Goal: Information Seeking & Learning: Learn about a topic

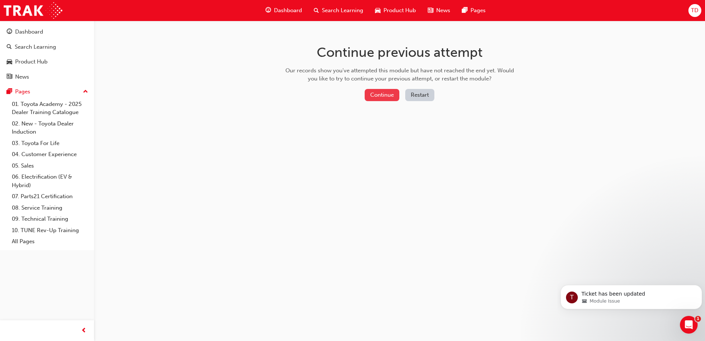
click at [376, 94] on button "Continue" at bounding box center [382, 95] width 35 height 12
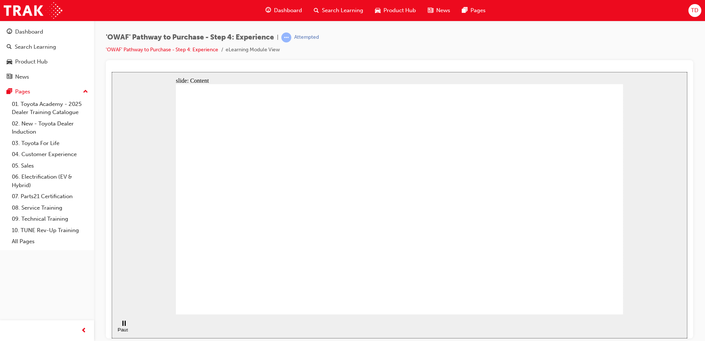
drag, startPoint x: 520, startPoint y: 108, endPoint x: 528, endPoint y: 117, distance: 12.0
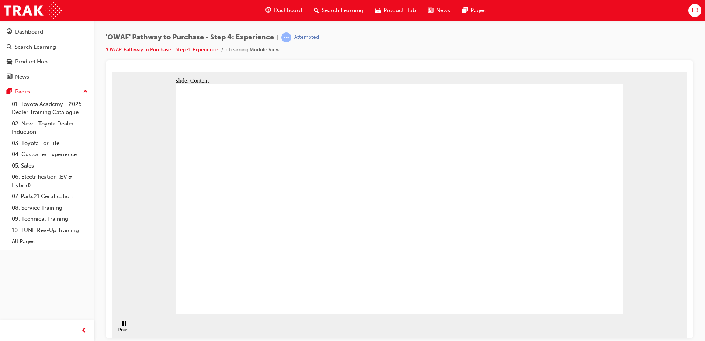
drag, startPoint x: 223, startPoint y: 294, endPoint x: 219, endPoint y: 293, distance: 4.1
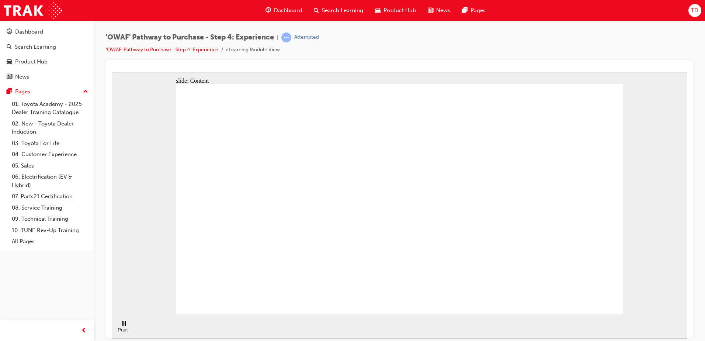
drag, startPoint x: 407, startPoint y: 296, endPoint x: 411, endPoint y: 300, distance: 5.8
drag, startPoint x: 409, startPoint y: 301, endPoint x: 405, endPoint y: 308, distance: 7.6
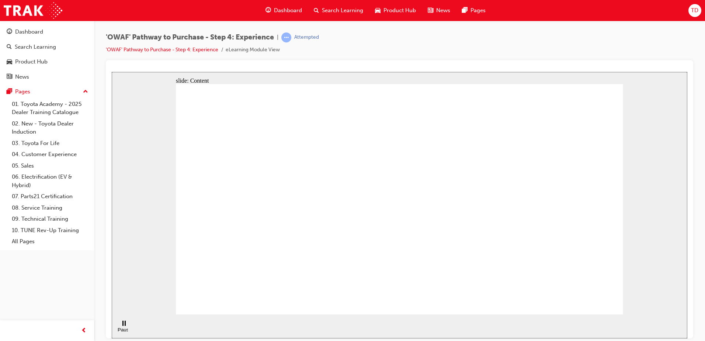
drag, startPoint x: 403, startPoint y: 313, endPoint x: 404, endPoint y: 309, distance: 3.7
drag, startPoint x: 403, startPoint y: 305, endPoint x: 405, endPoint y: 301, distance: 4.5
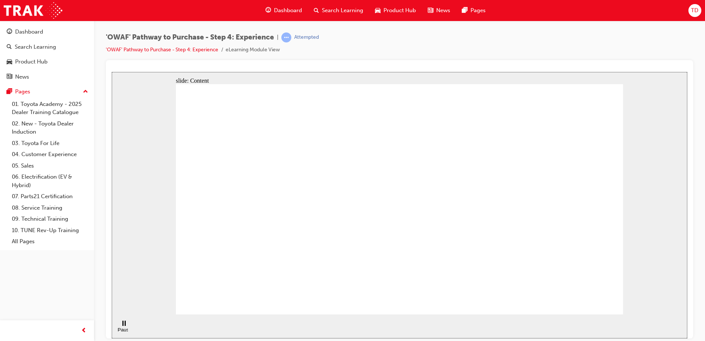
drag, startPoint x: 587, startPoint y: 103, endPoint x: 564, endPoint y: 102, distance: 23.3
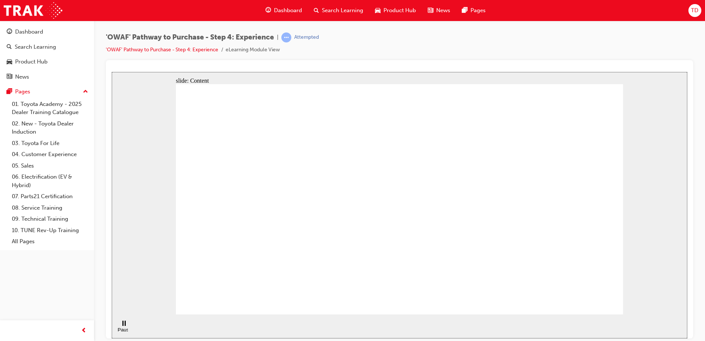
click at [267, 13] on span "guage-icon" at bounding box center [269, 10] width 6 height 9
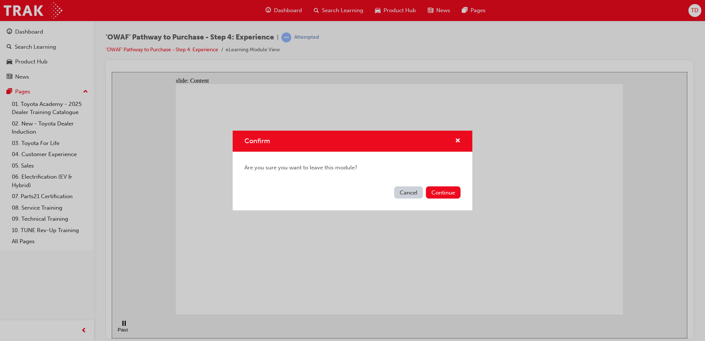
click at [417, 194] on button "Cancel" at bounding box center [408, 192] width 29 height 12
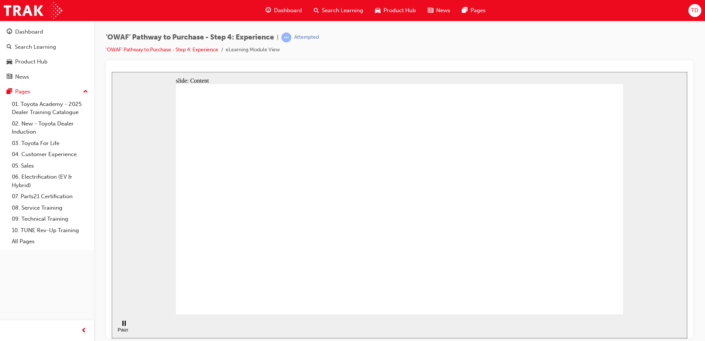
click at [204, 50] on link "'OWAF' Pathway to Purchase - Step 4: Experience" at bounding box center [162, 49] width 112 height 6
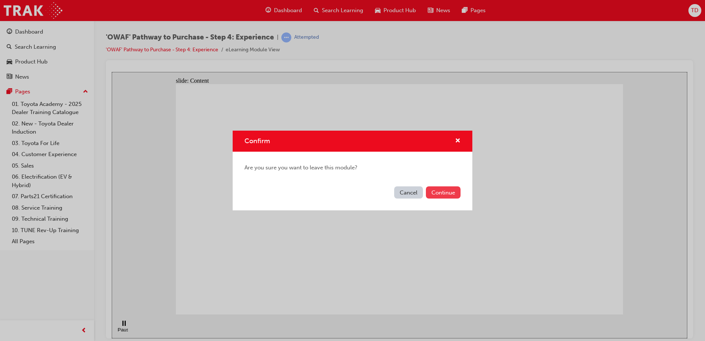
click at [440, 194] on button "Continue" at bounding box center [443, 192] width 35 height 12
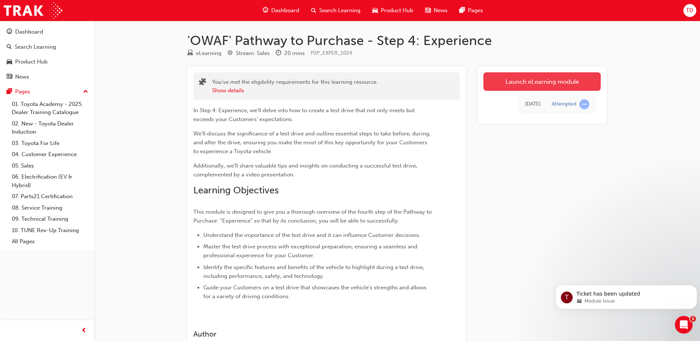
click at [531, 81] on link "Launch eLearning module" at bounding box center [541, 81] width 117 height 18
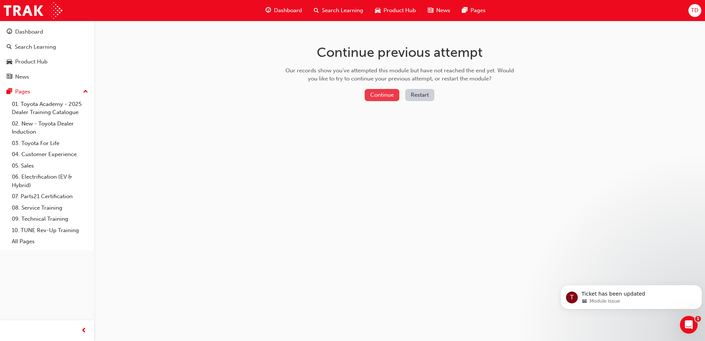
click at [368, 95] on button "Continue" at bounding box center [382, 95] width 35 height 12
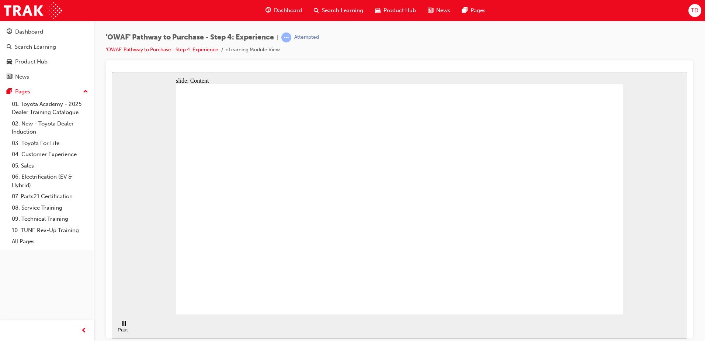
drag, startPoint x: 465, startPoint y: 226, endPoint x: 466, endPoint y: 235, distance: 8.2
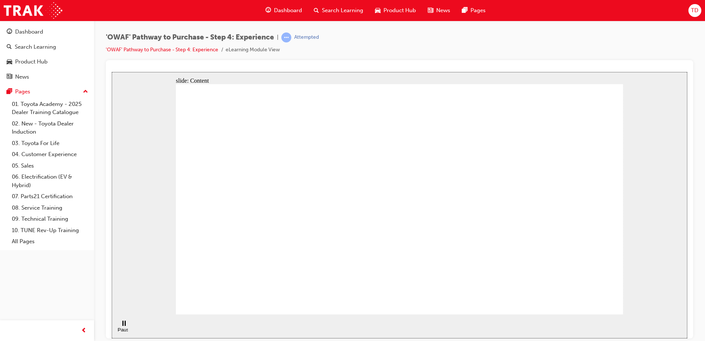
click at [158, 330] on section "Pause (Ctrl+Alt+P) Replay (Ctrl+Alt+R) Playback speed Playback Speed 2 1.75 1.5" at bounding box center [400, 326] width 576 height 24
drag, startPoint x: 227, startPoint y: 287, endPoint x: 225, endPoint y: 292, distance: 4.9
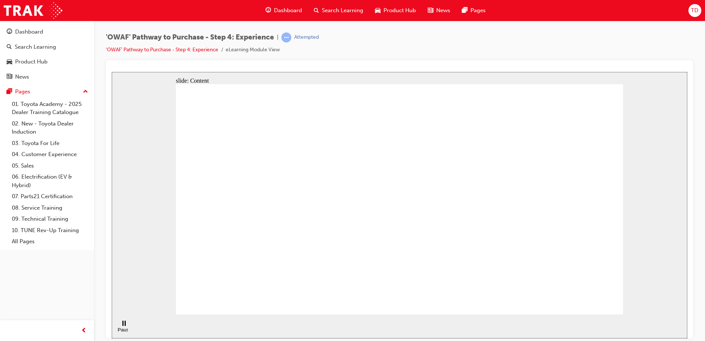
click at [180, 52] on link "'OWAF' Pathway to Purchase - Step 4: Experience" at bounding box center [162, 49] width 112 height 6
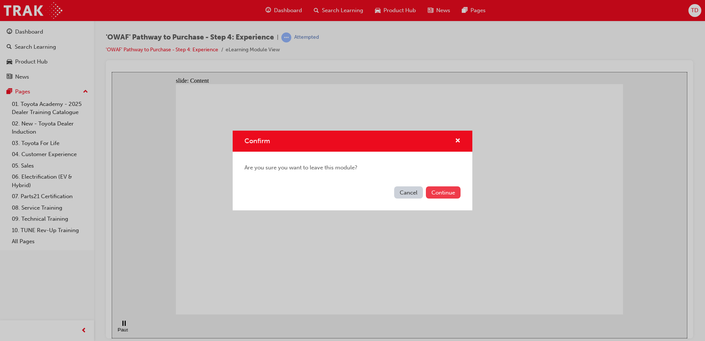
click at [438, 194] on button "Continue" at bounding box center [443, 192] width 35 height 12
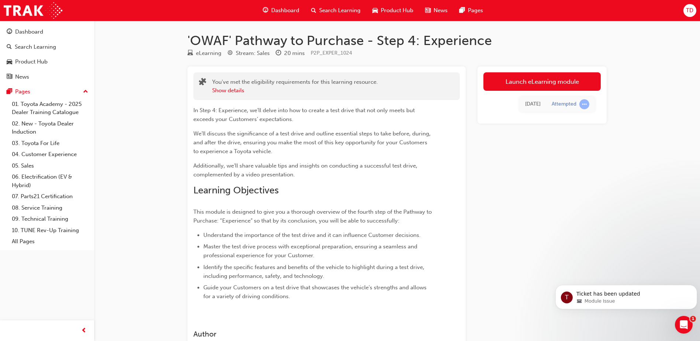
click at [288, 6] on div "Dashboard" at bounding box center [281, 10] width 48 height 15
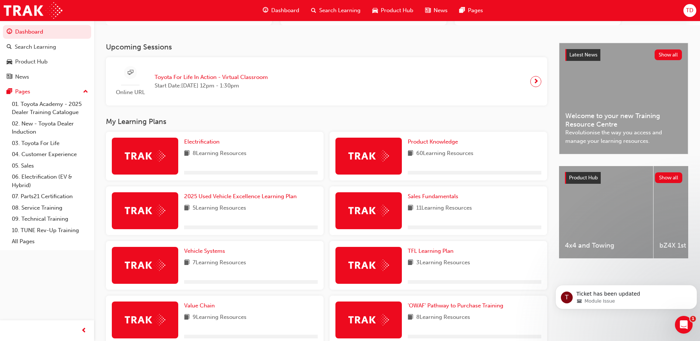
scroll to position [213, 0]
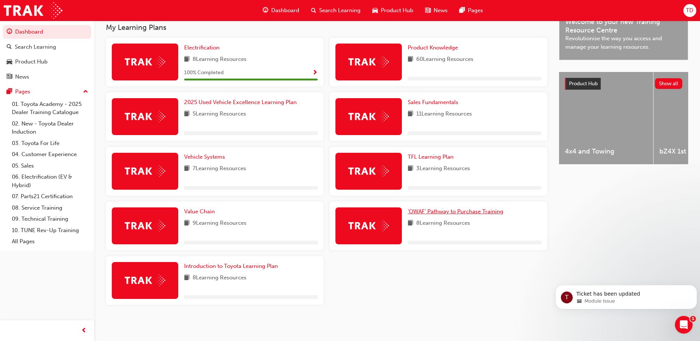
click at [416, 210] on span "'OWAF' Pathway to Purchase Training" at bounding box center [456, 211] width 96 height 7
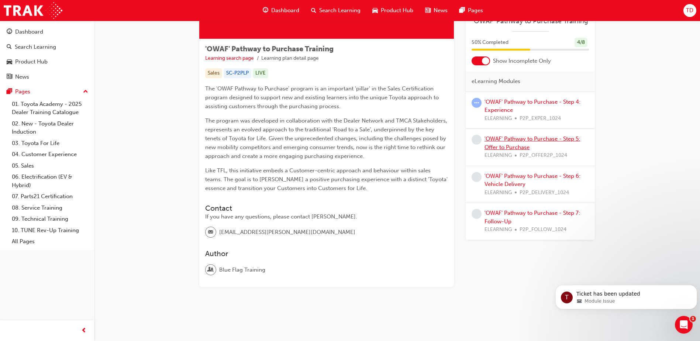
click at [509, 143] on link "'OWAF' Pathway to Purchase - Step 5: Offer to Purchase" at bounding box center [532, 142] width 96 height 15
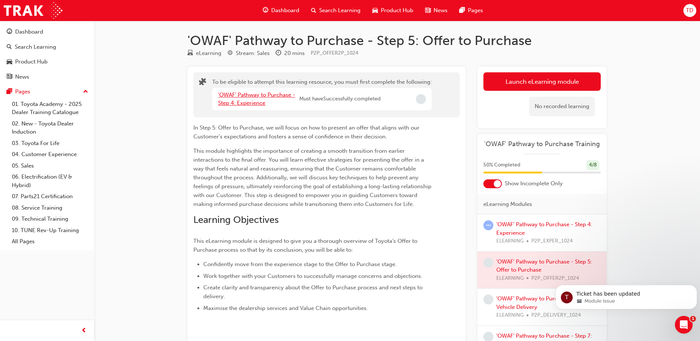
click at [258, 103] on link "'OWAF' Pathway to Purchase - Step 4: Experience" at bounding box center [256, 98] width 77 height 15
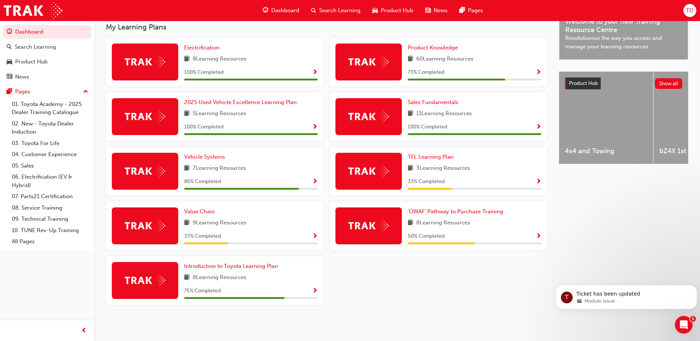
scroll to position [242, 0]
click at [445, 211] on span "'OWAF' Pathway to Purchase Training" at bounding box center [456, 211] width 96 height 7
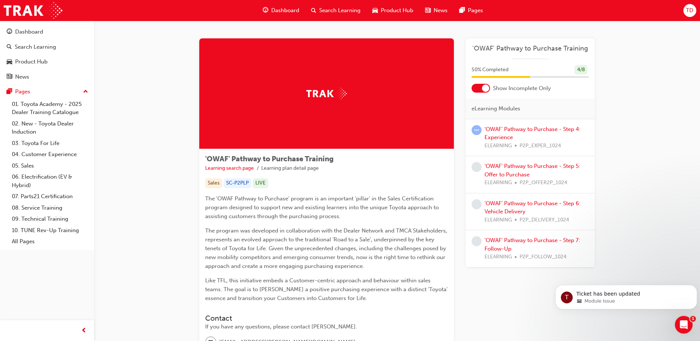
click at [517, 136] on div "'OWAF' Pathway to Purchase - Step 4: Experience ELEARNING P2P_EXPER_1024" at bounding box center [536, 137] width 104 height 25
click at [521, 126] on link "'OWAF' Pathway to Purchase - Step 4: Experience" at bounding box center [532, 133] width 96 height 15
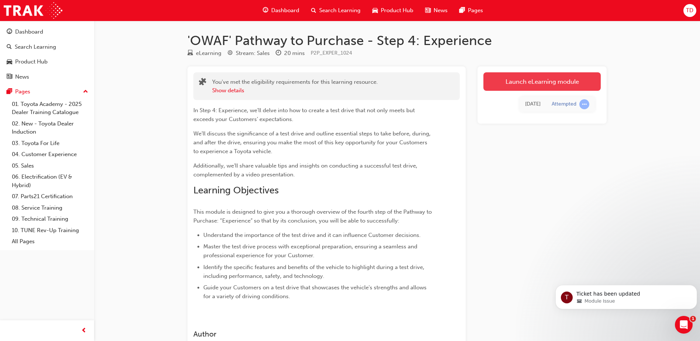
click at [524, 83] on link "Launch eLearning module" at bounding box center [541, 81] width 117 height 18
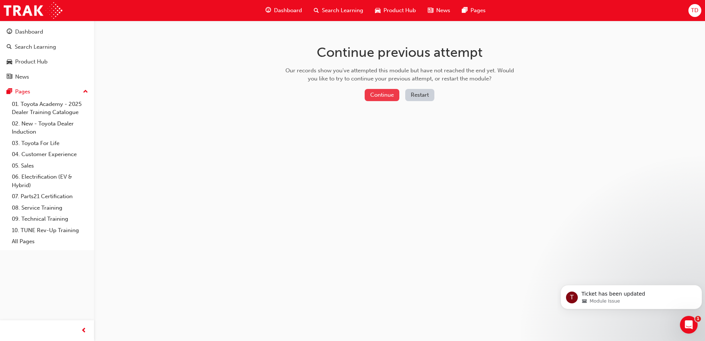
click at [368, 95] on button "Continue" at bounding box center [382, 95] width 35 height 12
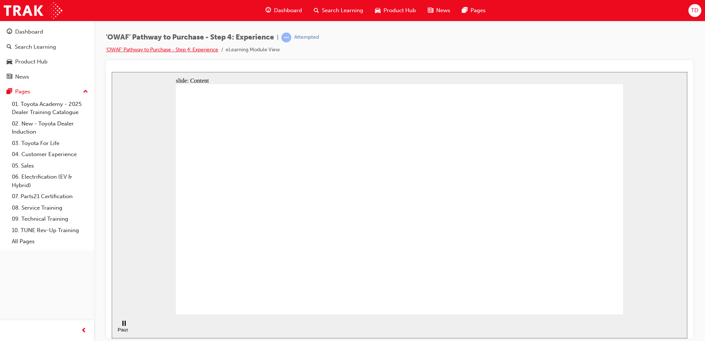
click at [152, 49] on link "'OWAF' Pathway to Purchase - Step 4: Experience" at bounding box center [162, 49] width 112 height 6
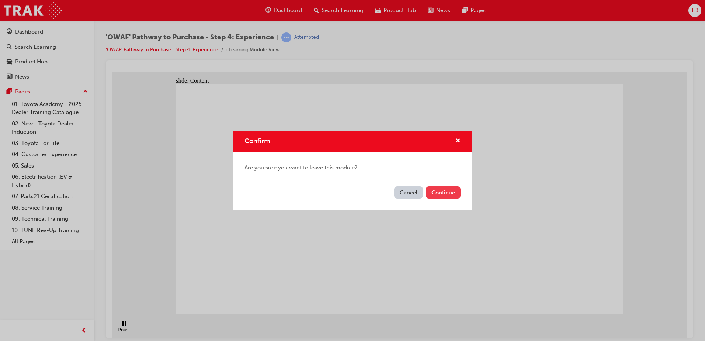
click at [441, 197] on button "Continue" at bounding box center [443, 192] width 35 height 12
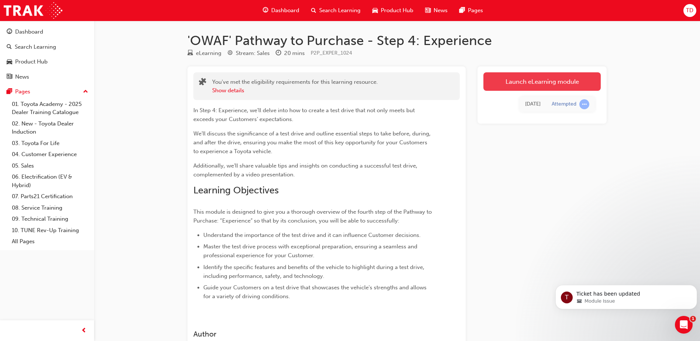
click at [508, 82] on link "Launch eLearning module" at bounding box center [541, 81] width 117 height 18
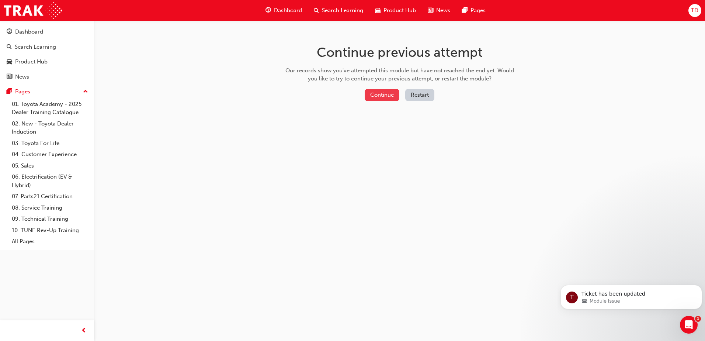
click at [365, 94] on button "Continue" at bounding box center [382, 95] width 35 height 12
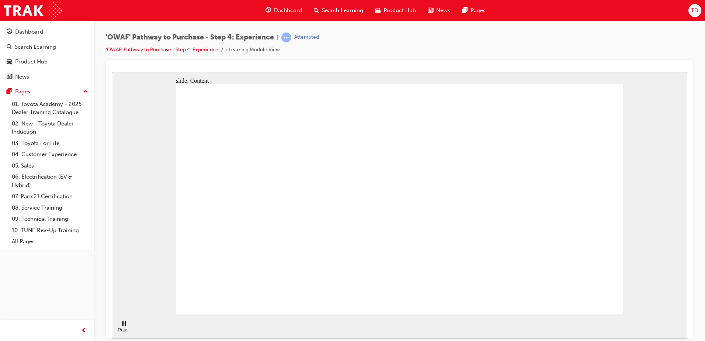
click at [266, 6] on span "guage-icon" at bounding box center [269, 10] width 6 height 9
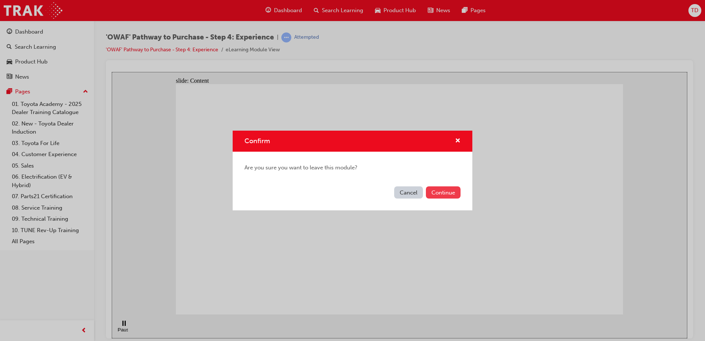
click at [443, 192] on button "Continue" at bounding box center [443, 192] width 35 height 12
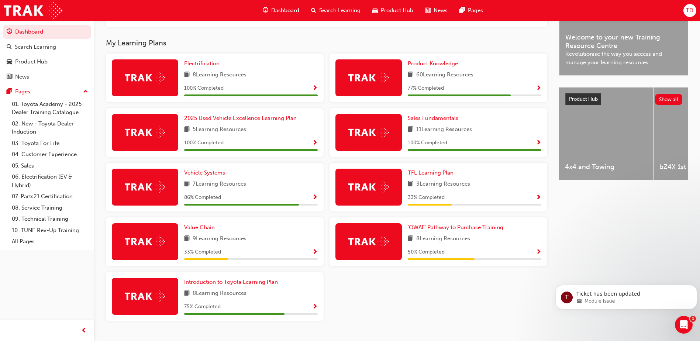
scroll to position [242, 0]
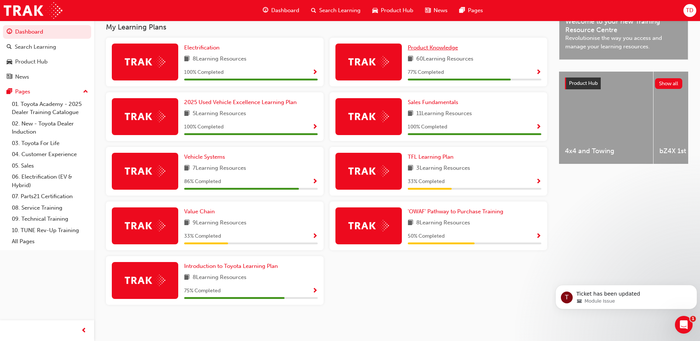
click at [442, 48] on span "Product Knowledge" at bounding box center [433, 47] width 50 height 7
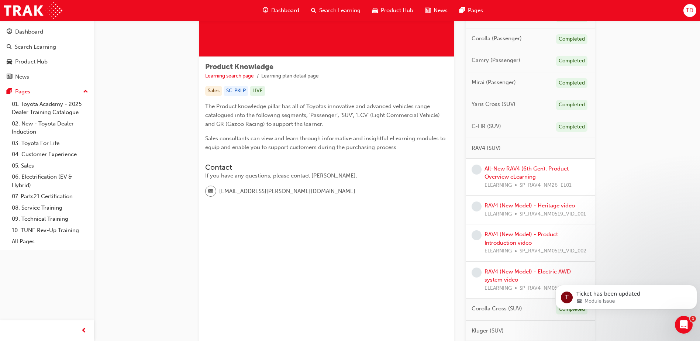
scroll to position [111, 0]
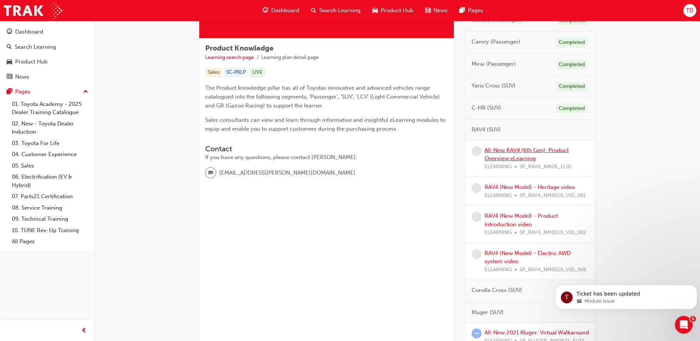
click at [516, 161] on link "All-New RAV4 (6th Gen): Product Overview eLearning" at bounding box center [526, 154] width 84 height 15
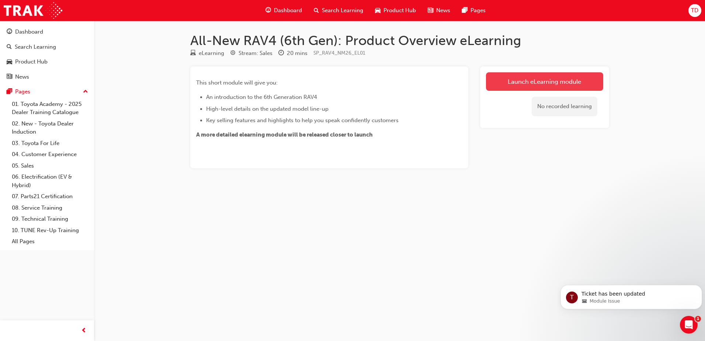
click at [500, 84] on link "Launch eLearning module" at bounding box center [544, 81] width 117 height 18
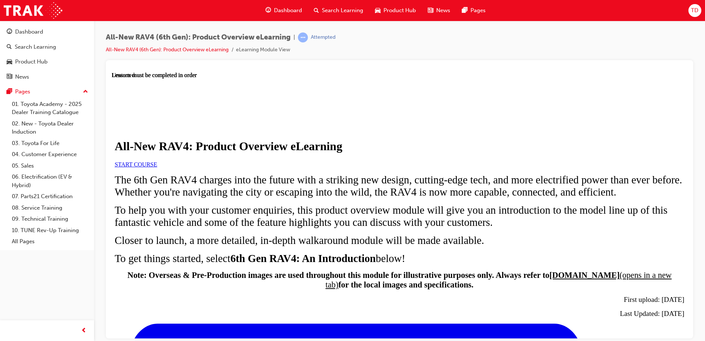
click at [157, 167] on link "START COURSE" at bounding box center [136, 164] width 42 height 6
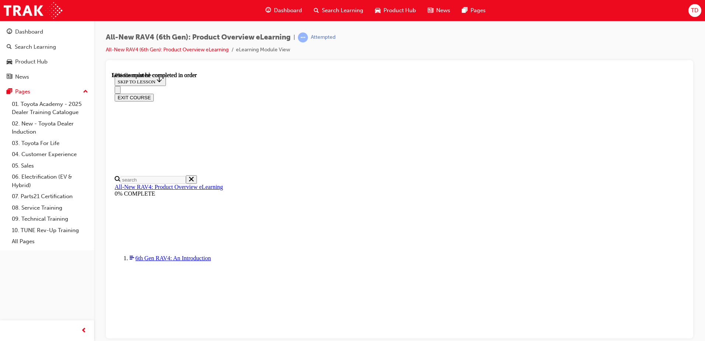
scroll to position [752, 0]
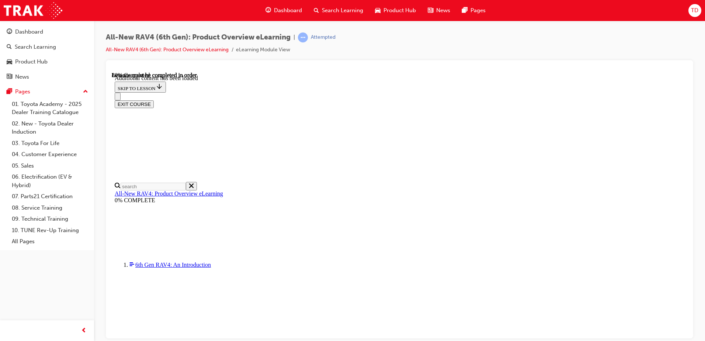
drag, startPoint x: 593, startPoint y: 227, endPoint x: 593, endPoint y: 232, distance: 5.2
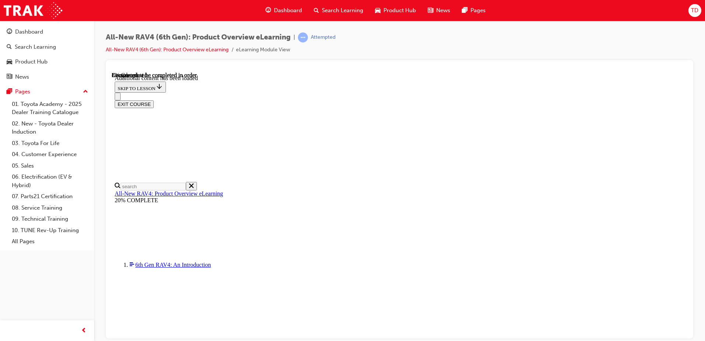
scroll to position [25, 0]
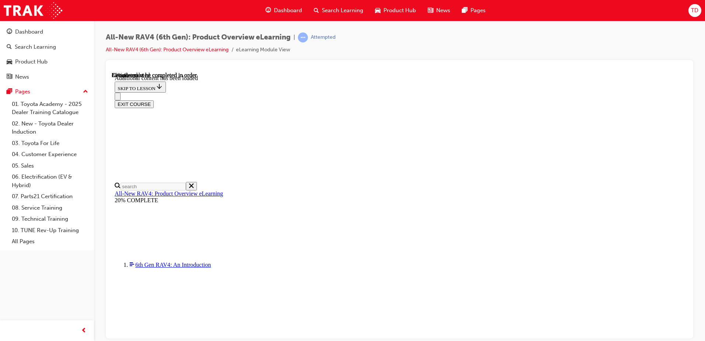
scroll to position [960, 0]
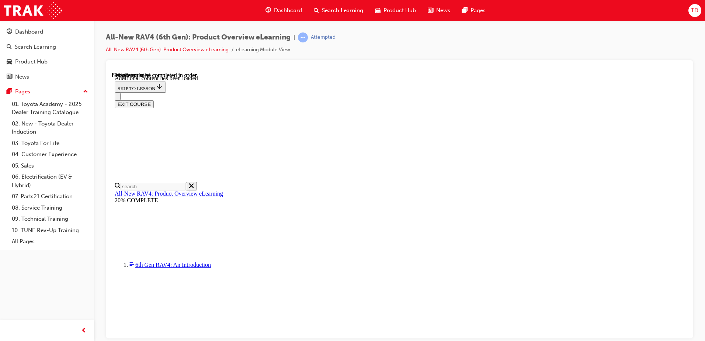
scroll to position [993, 0]
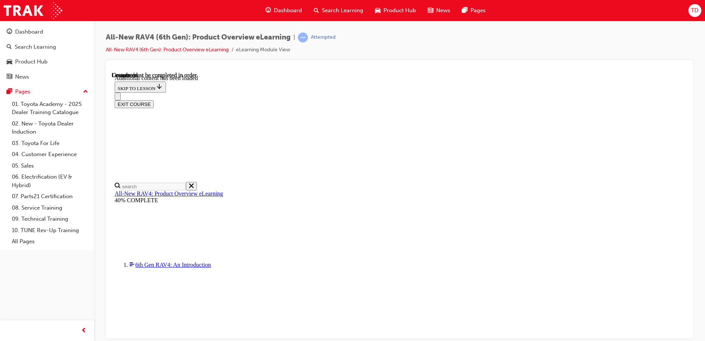
scroll to position [1406, 0]
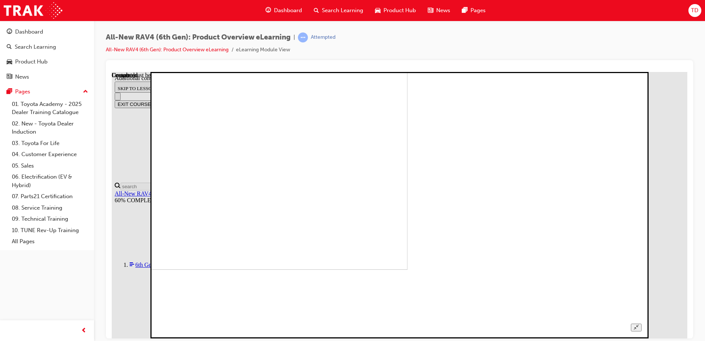
click at [328, 174] on img at bounding box center [171, 136] width 474 height 266
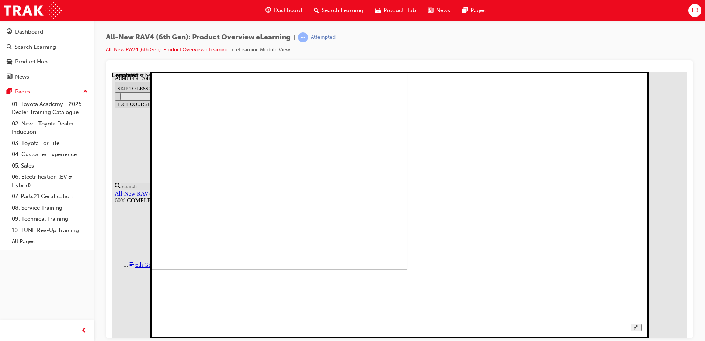
click at [408, 175] on img at bounding box center [171, 136] width 474 height 266
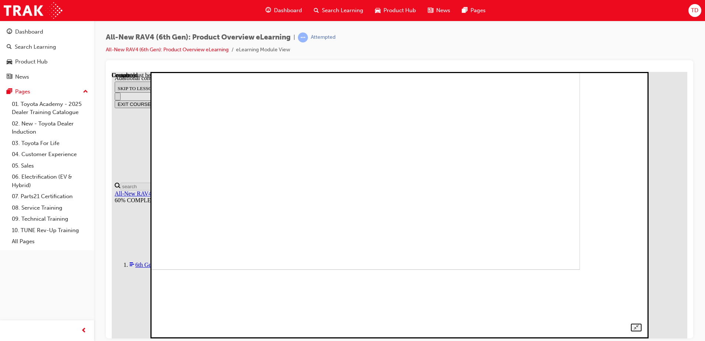
click at [362, 171] on img at bounding box center [344, 136] width 474 height 266
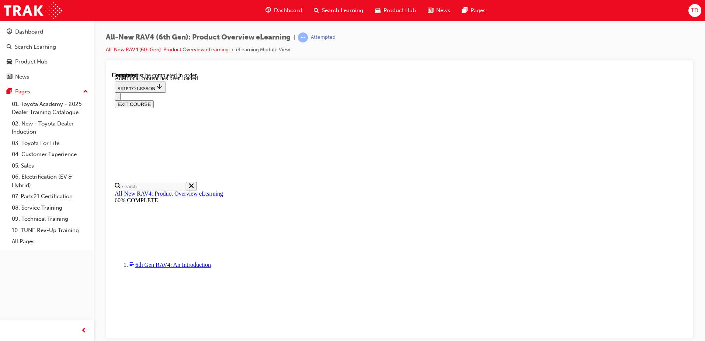
scroll to position [526, 0]
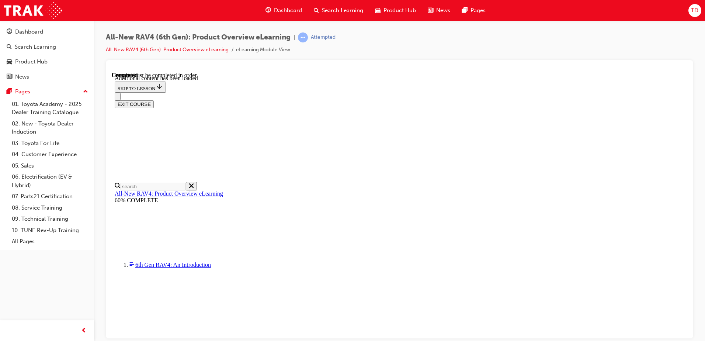
radio input "true"
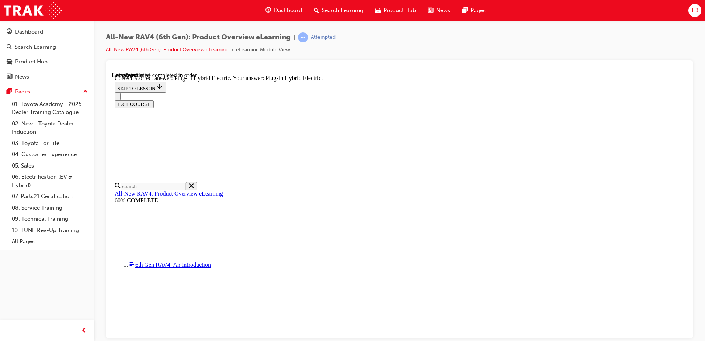
radio input "true"
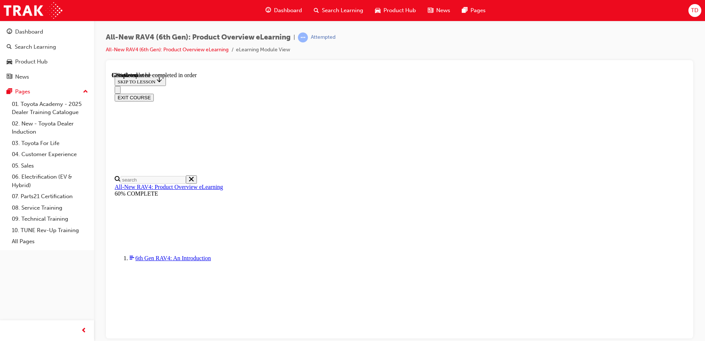
scroll to position [184, 0]
checkbox input "true"
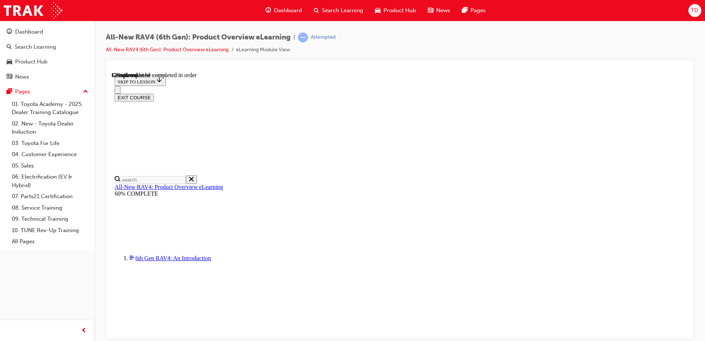
checkbox input "true"
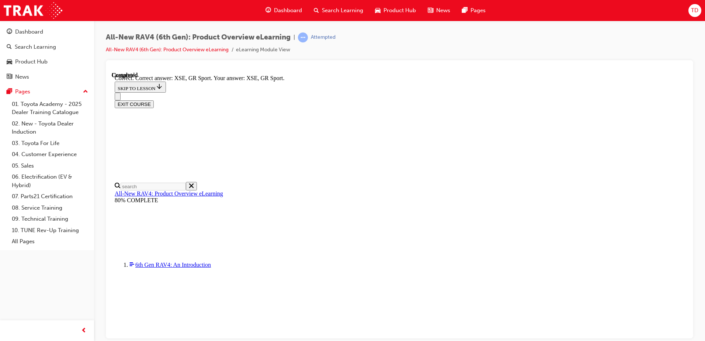
scroll to position [284, 0]
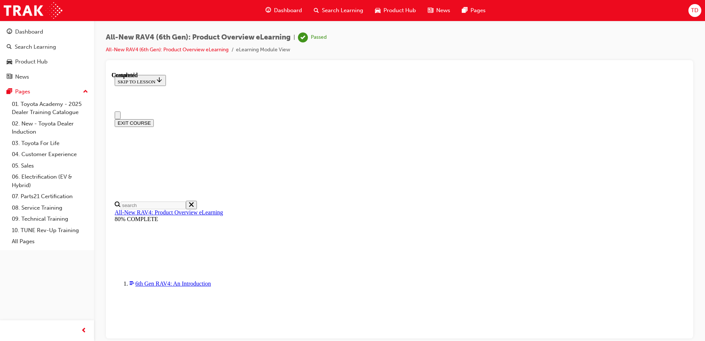
scroll to position [139, 0]
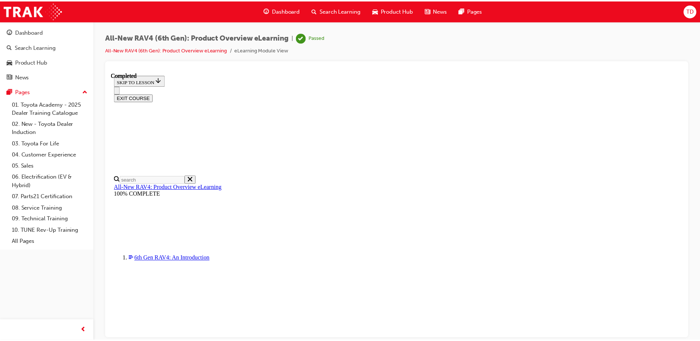
scroll to position [190, 0]
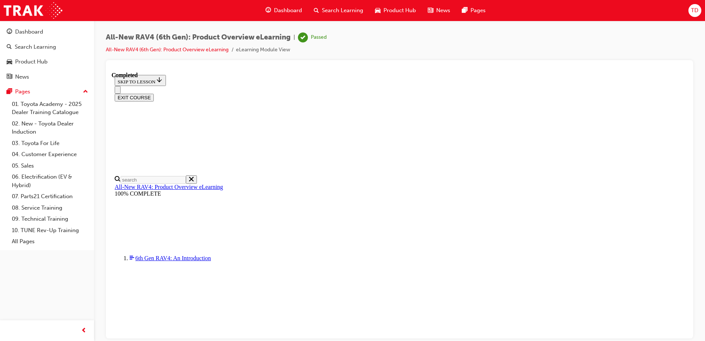
click at [283, 13] on span "Dashboard" at bounding box center [288, 10] width 28 height 8
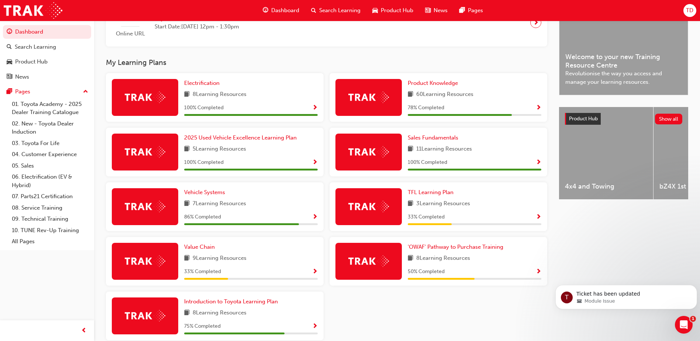
scroll to position [221, 0]
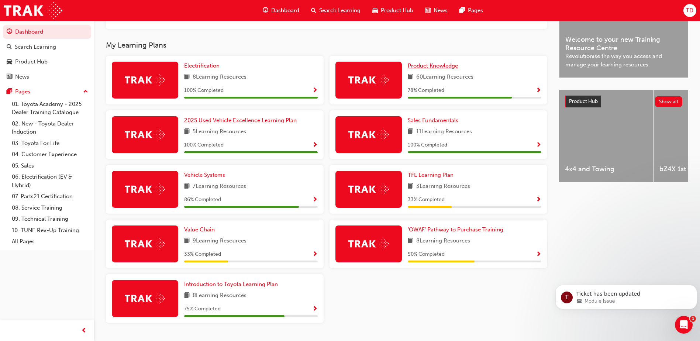
click at [439, 73] on div "Product Knowledge 60 Learning Resources 78 % Completed" at bounding box center [475, 80] width 134 height 37
click at [438, 69] on span "Product Knowledge" at bounding box center [433, 65] width 50 height 7
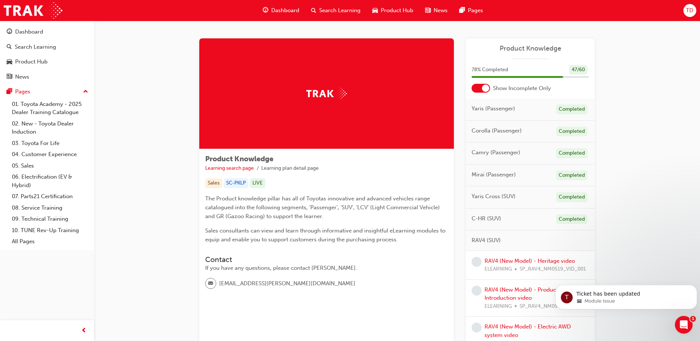
scroll to position [37, 0]
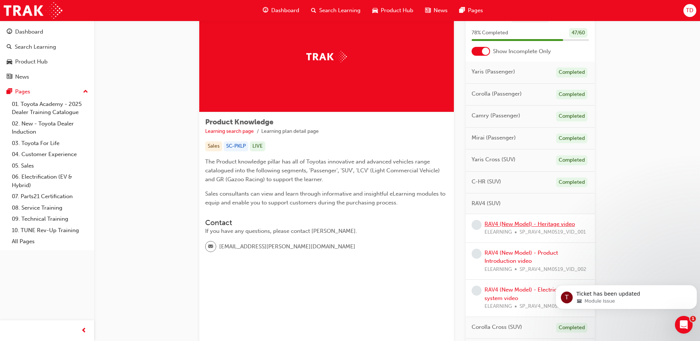
click at [519, 226] on link "RAV4 (New Model) - Heritage video" at bounding box center [529, 224] width 90 height 7
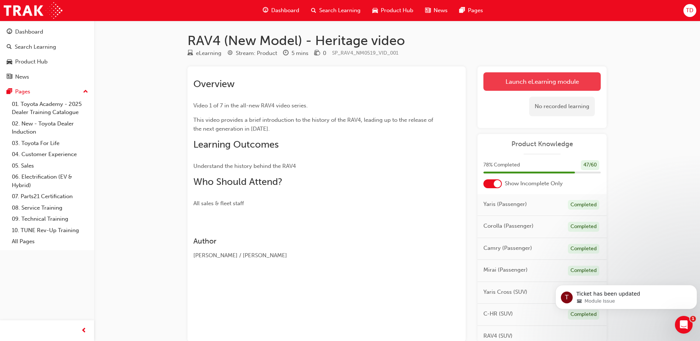
click at [516, 81] on link "Launch eLearning module" at bounding box center [541, 81] width 117 height 18
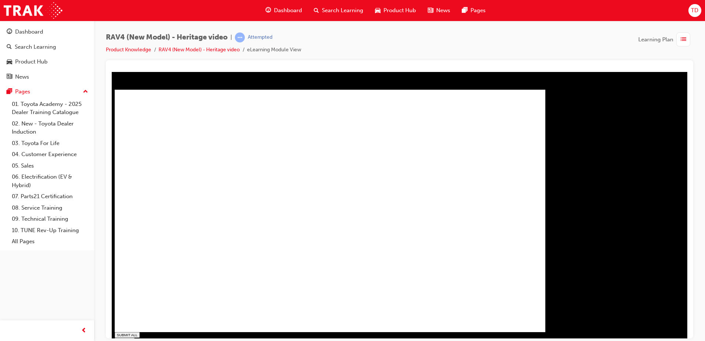
type input "1"
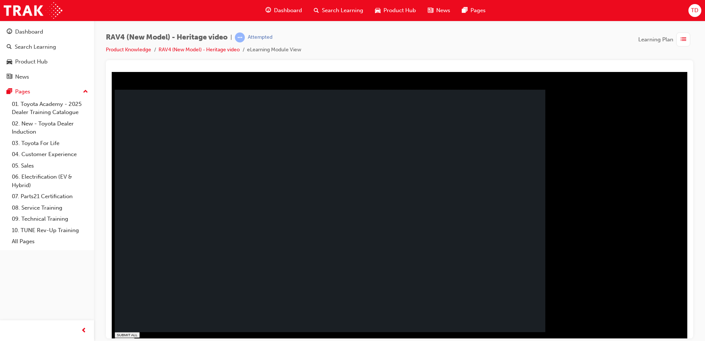
click at [325, 170] on rect at bounding box center [330, 211] width 431 height 242
drag, startPoint x: 231, startPoint y: 233, endPoint x: 230, endPoint y: 240, distance: 7.0
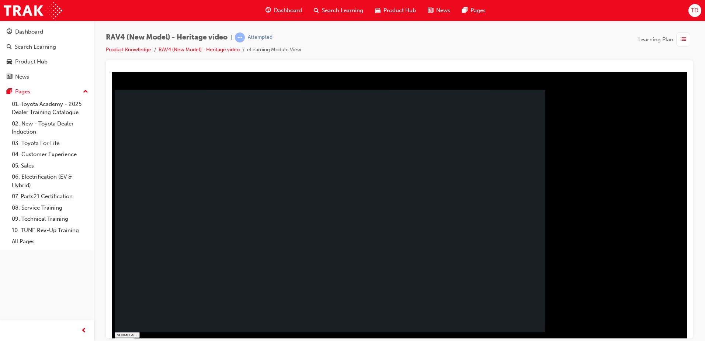
drag, startPoint x: 522, startPoint y: 294, endPoint x: 495, endPoint y: 286, distance: 28.4
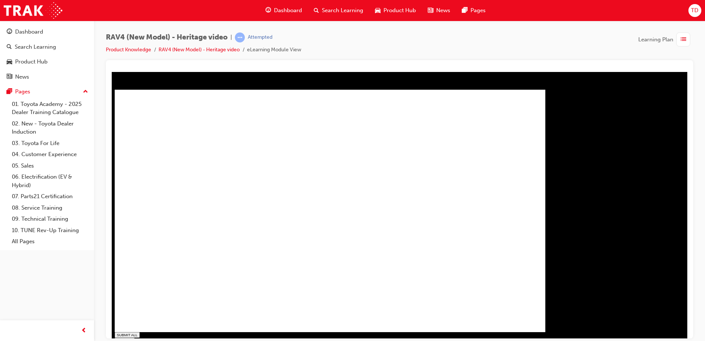
click at [275, 12] on span "Dashboard" at bounding box center [288, 10] width 28 height 8
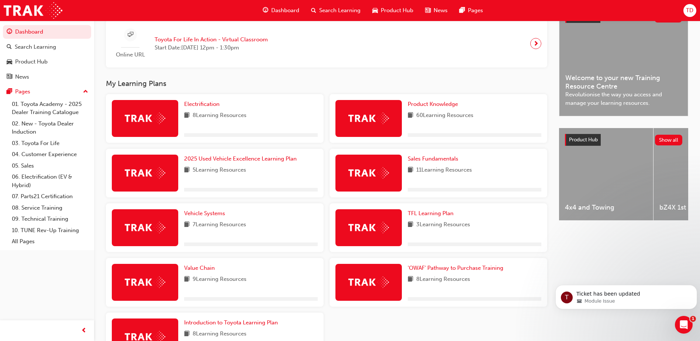
scroll to position [184, 0]
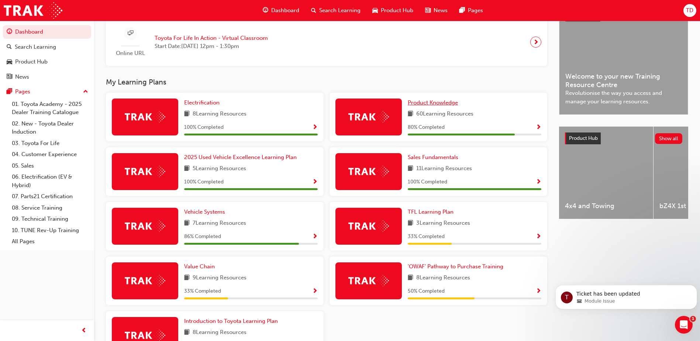
click at [440, 107] on link "Product Knowledge" at bounding box center [434, 102] width 53 height 8
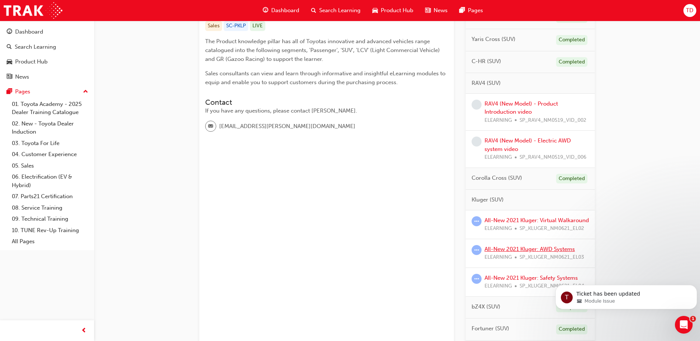
scroll to position [148, 0]
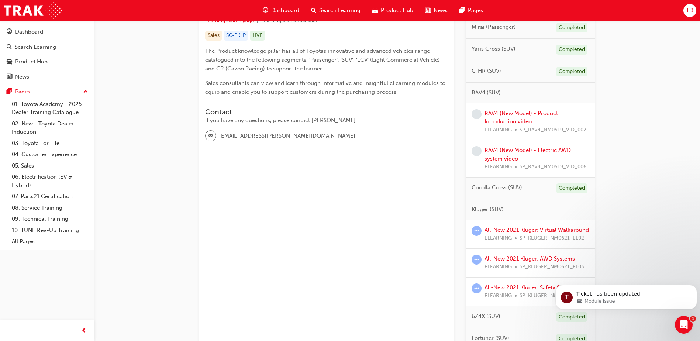
click at [515, 116] on link "RAV4 (New Model) - Product Introduction video" at bounding box center [520, 117] width 73 height 15
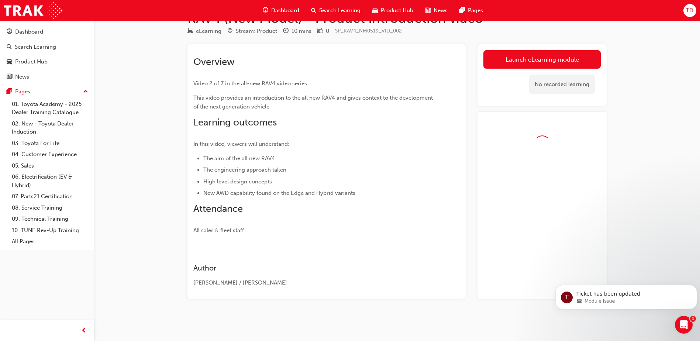
scroll to position [43, 0]
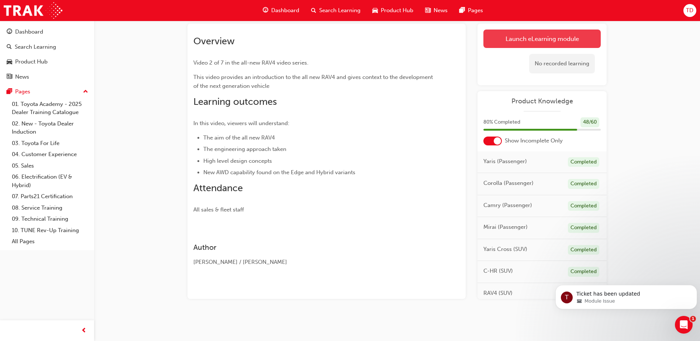
click at [524, 42] on link "Launch eLearning module" at bounding box center [541, 39] width 117 height 18
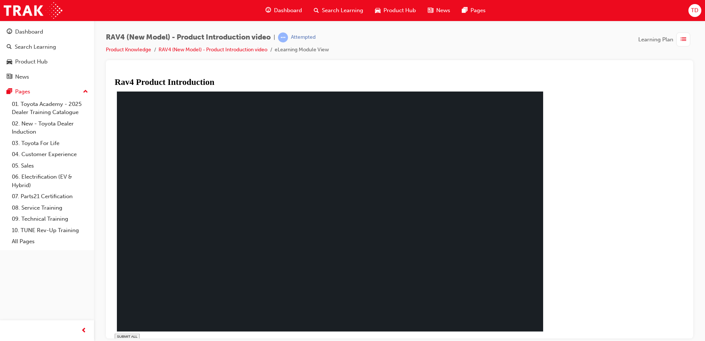
type input "0.029"
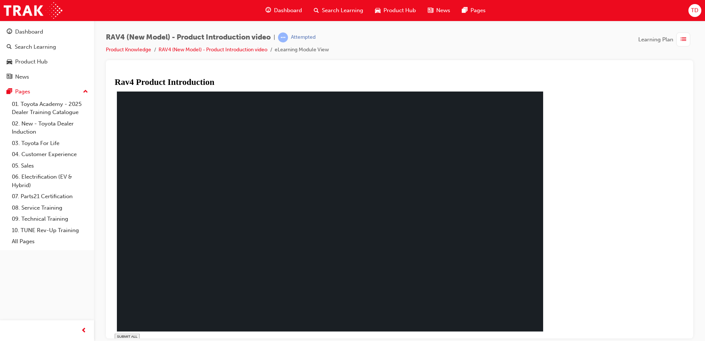
click at [279, 9] on span "Dashboard" at bounding box center [288, 10] width 28 height 8
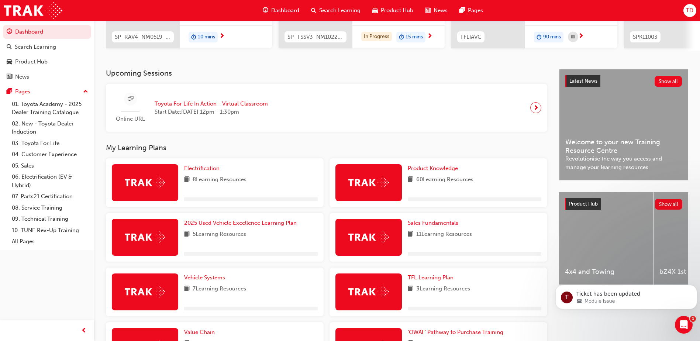
scroll to position [148, 0]
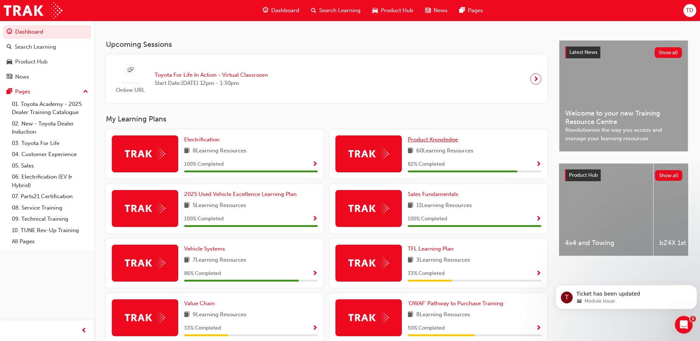
click at [423, 143] on span "Product Knowledge" at bounding box center [433, 139] width 50 height 7
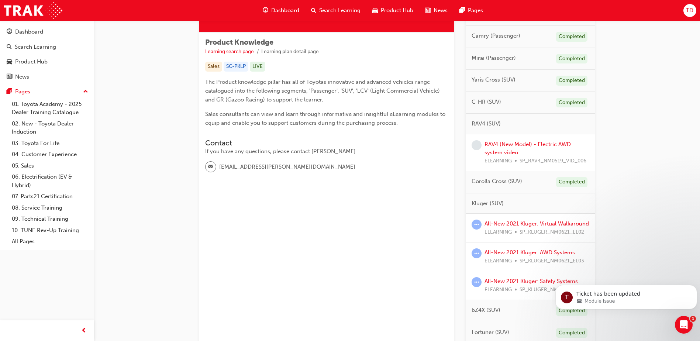
scroll to position [111, 0]
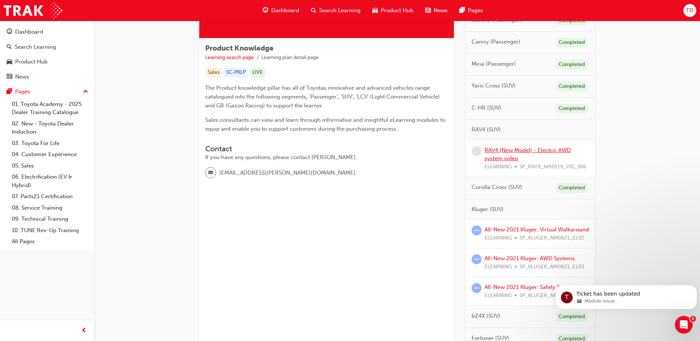
click at [515, 148] on link "RAV4 (New Model) - Electric AWD system video" at bounding box center [527, 154] width 86 height 15
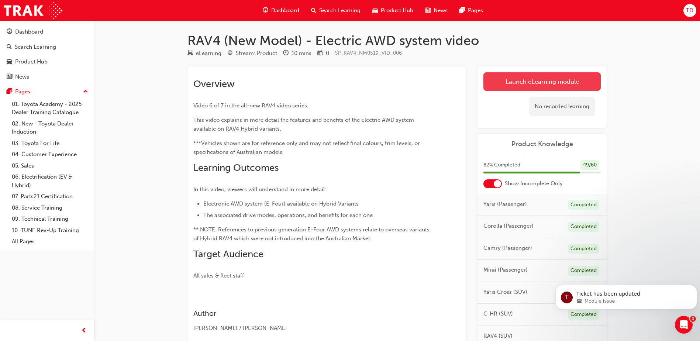
click at [543, 78] on link "Launch eLearning module" at bounding box center [541, 81] width 117 height 18
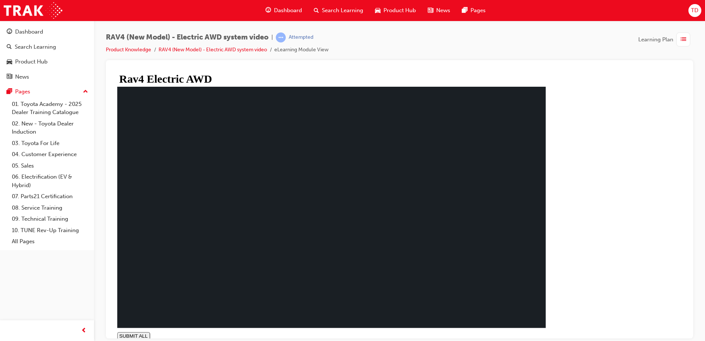
type input "0.058"
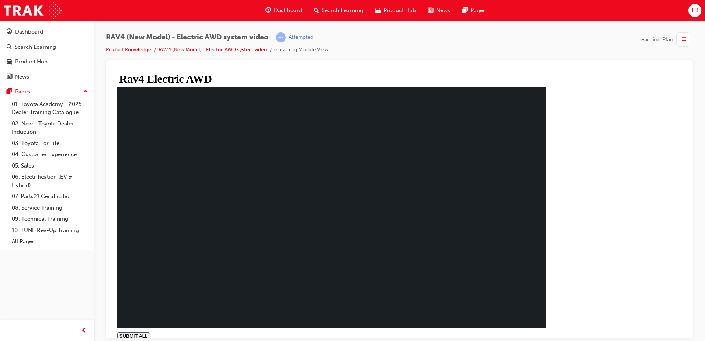
drag, startPoint x: 246, startPoint y: 233, endPoint x: 242, endPoint y: 233, distance: 4.1
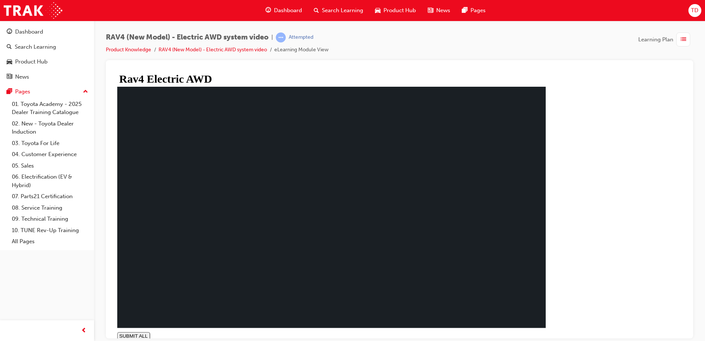
drag, startPoint x: 212, startPoint y: 120, endPoint x: 342, endPoint y: 139, distance: 131.2
drag, startPoint x: 375, startPoint y: 139, endPoint x: 346, endPoint y: 134, distance: 29.2
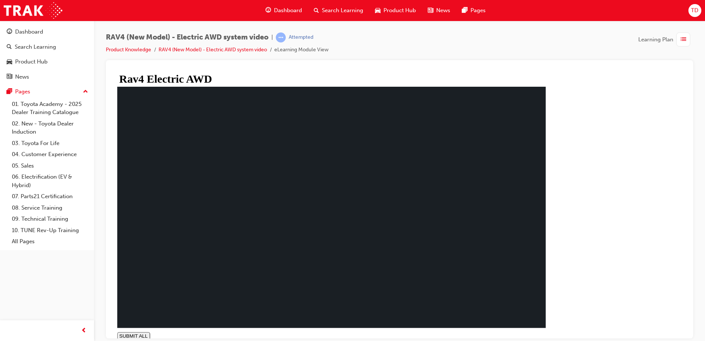
drag, startPoint x: 523, startPoint y: 170, endPoint x: 457, endPoint y: 170, distance: 65.6
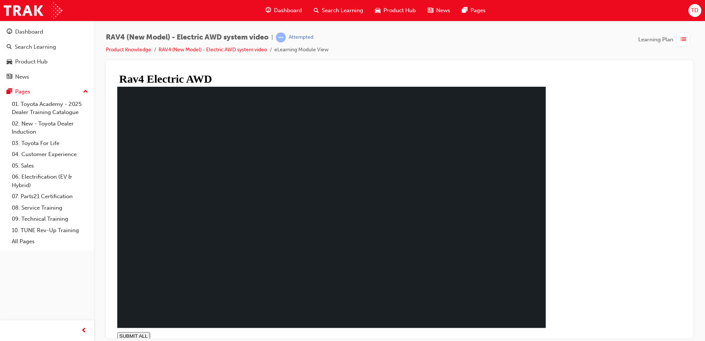
click at [284, 7] on span "Dashboard" at bounding box center [288, 10] width 28 height 8
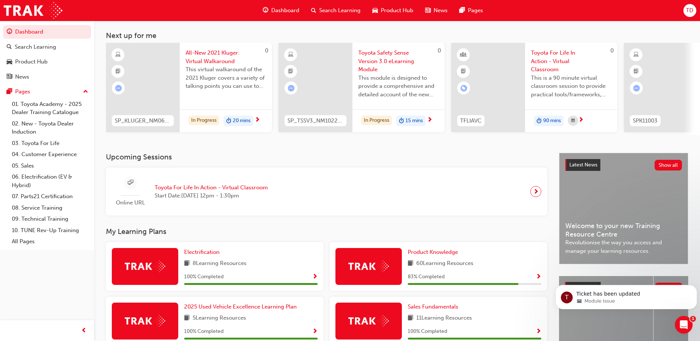
scroll to position [148, 0]
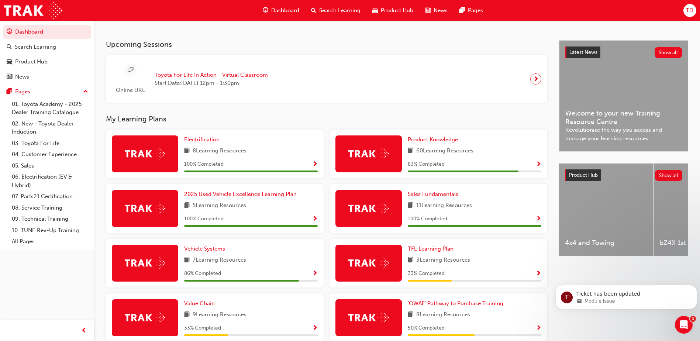
click at [452, 136] on div "Product Knowledge 60 Learning Resources 83 % Completed" at bounding box center [438, 153] width 218 height 49
click at [444, 141] on span "Product Knowledge" at bounding box center [433, 139] width 50 height 7
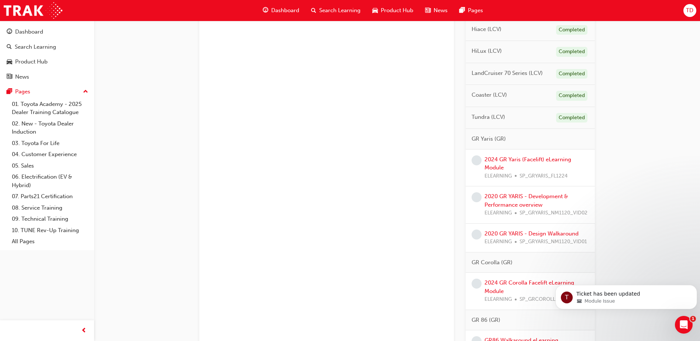
scroll to position [447, 0]
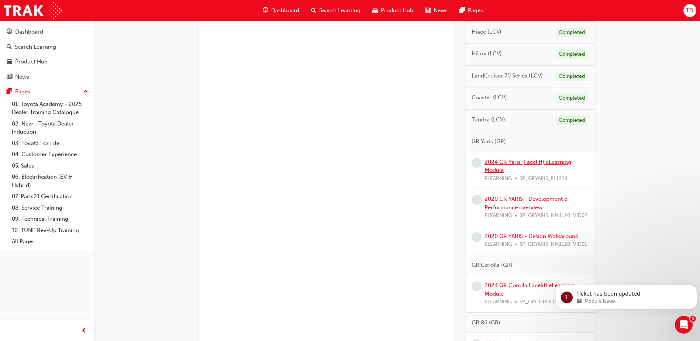
click at [498, 168] on link "2024 GR Yaris (Facelift) eLearning Module" at bounding box center [527, 166] width 87 height 15
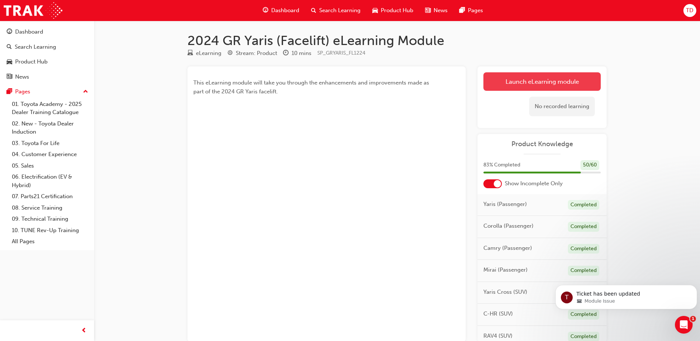
click at [516, 87] on link "Launch eLearning module" at bounding box center [541, 81] width 117 height 18
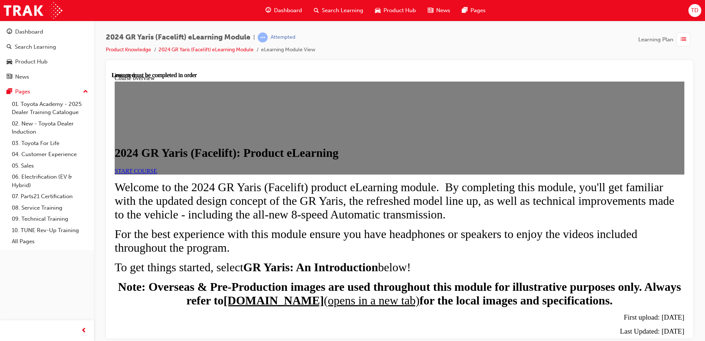
click at [157, 174] on link "START COURSE" at bounding box center [136, 170] width 42 height 6
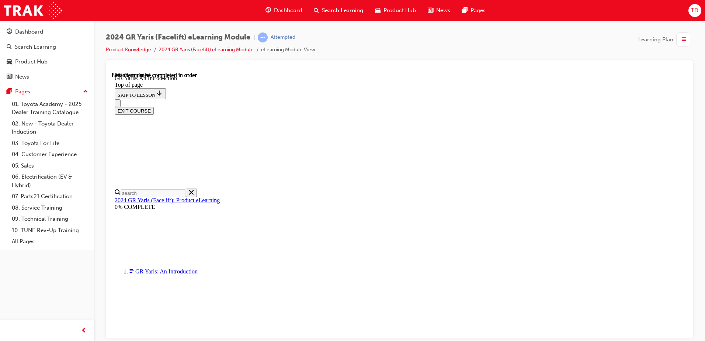
scroll to position [1121, 0]
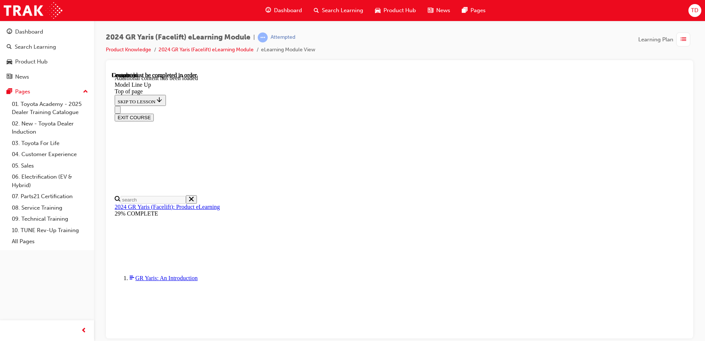
scroll to position [1169, 0]
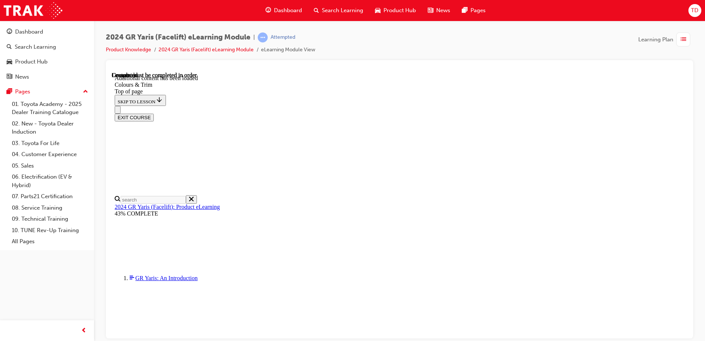
scroll to position [369, 0]
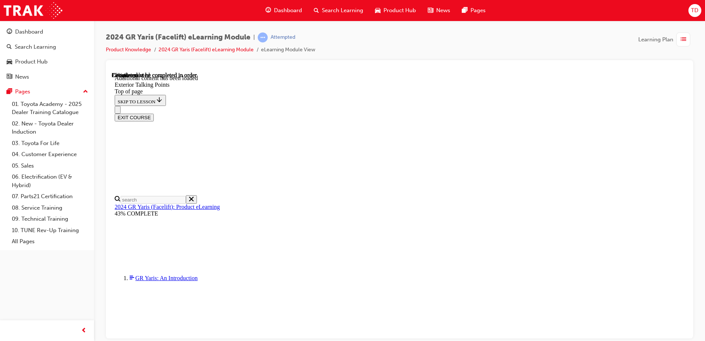
drag, startPoint x: 465, startPoint y: 245, endPoint x: 435, endPoint y: 243, distance: 30.3
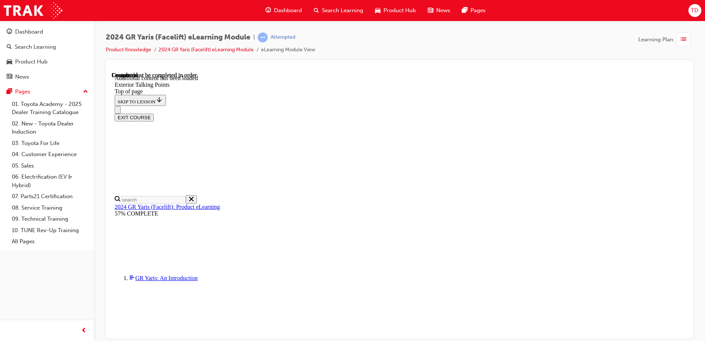
scroll to position [1689, 0]
